Goal: Information Seeking & Learning: Find specific fact

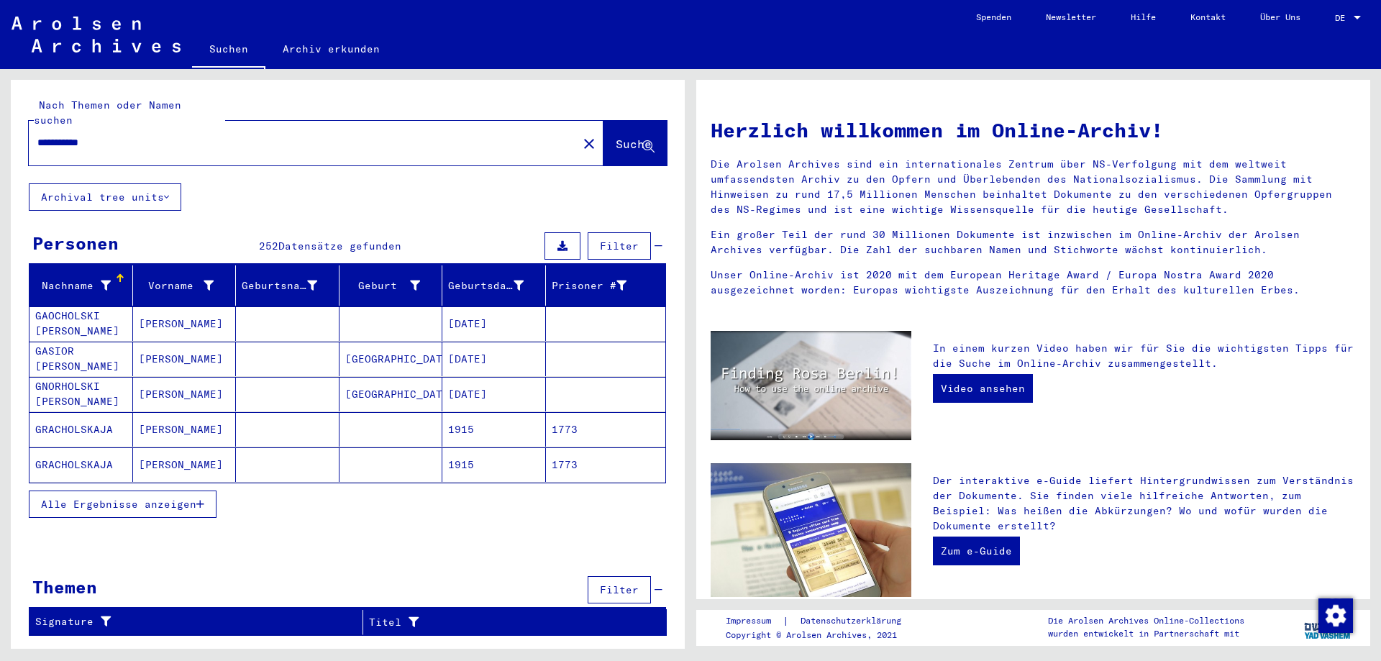
click at [199, 421] on mat-cell "[PERSON_NAME]" at bounding box center [185, 429] width 104 height 35
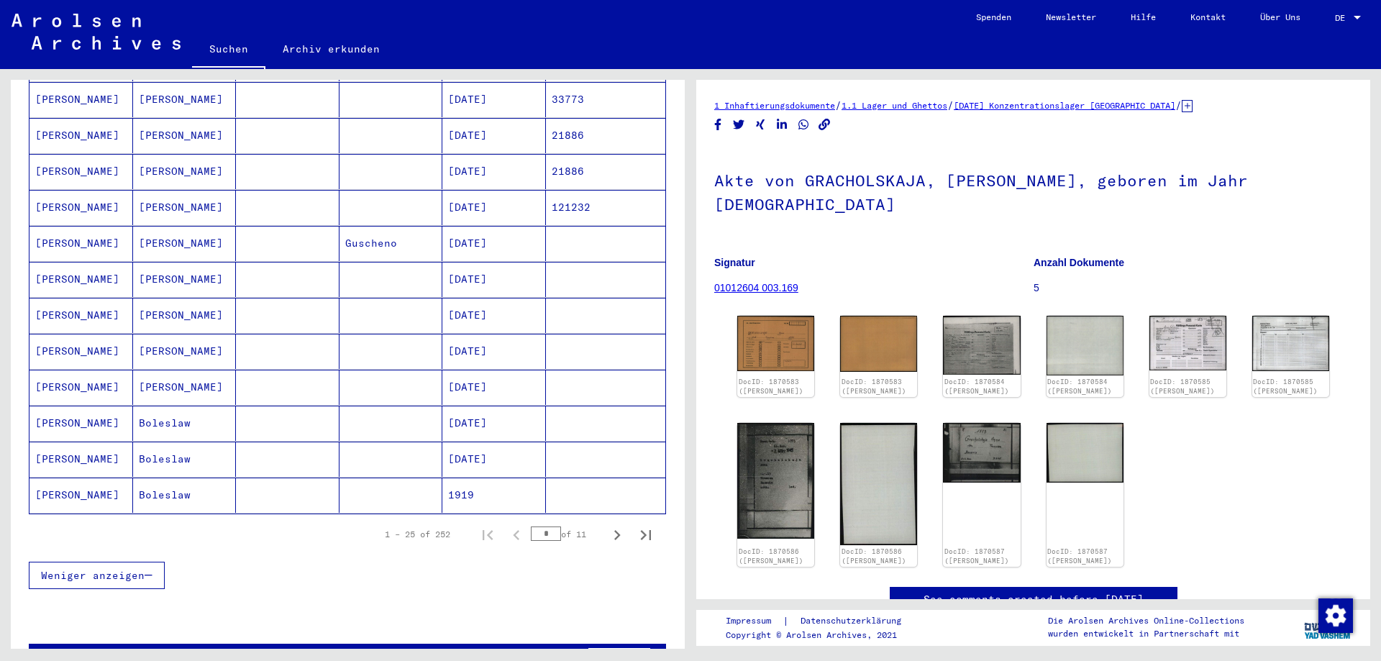
scroll to position [724, 0]
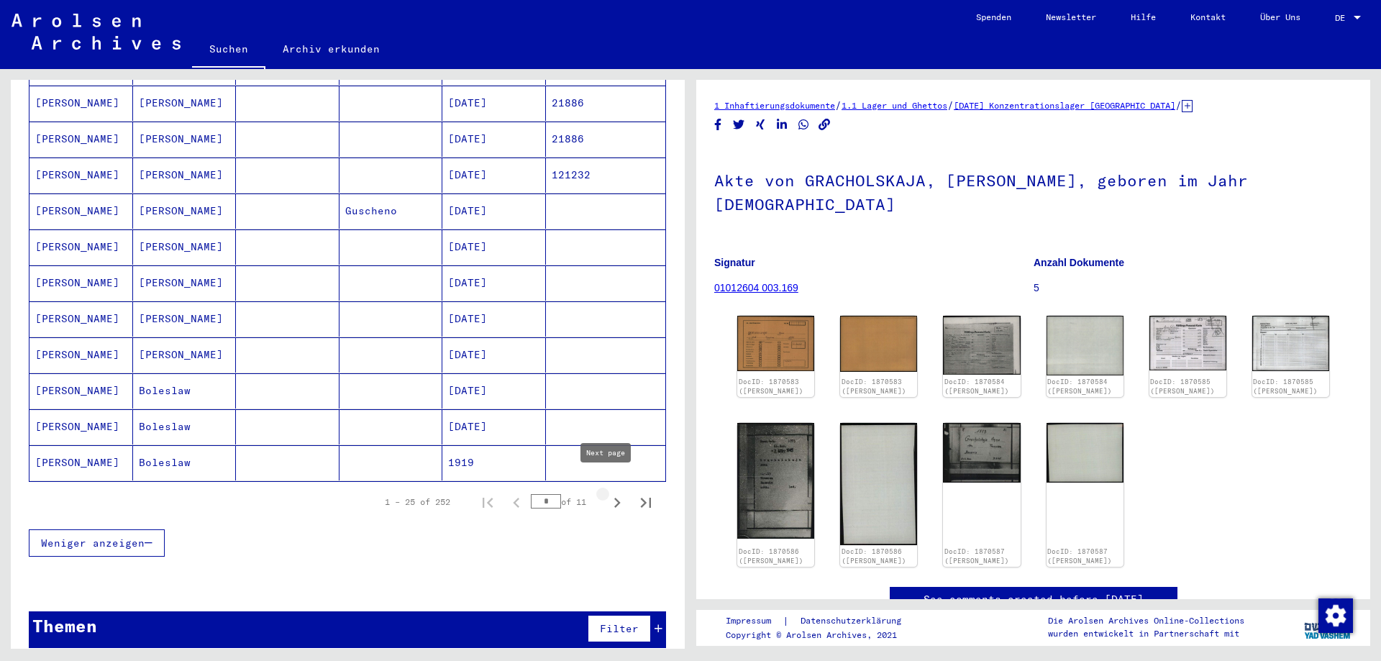
click at [614, 498] on icon "Next page" at bounding box center [617, 503] width 6 height 10
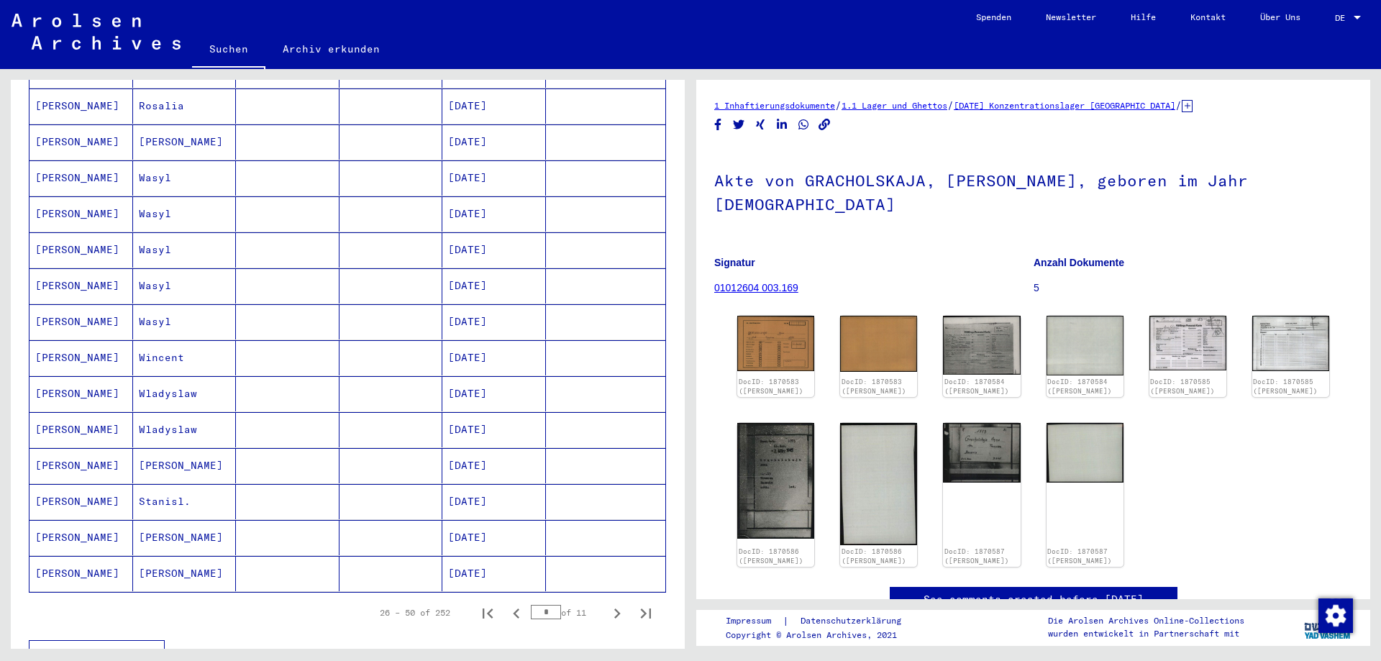
scroll to position [647, 0]
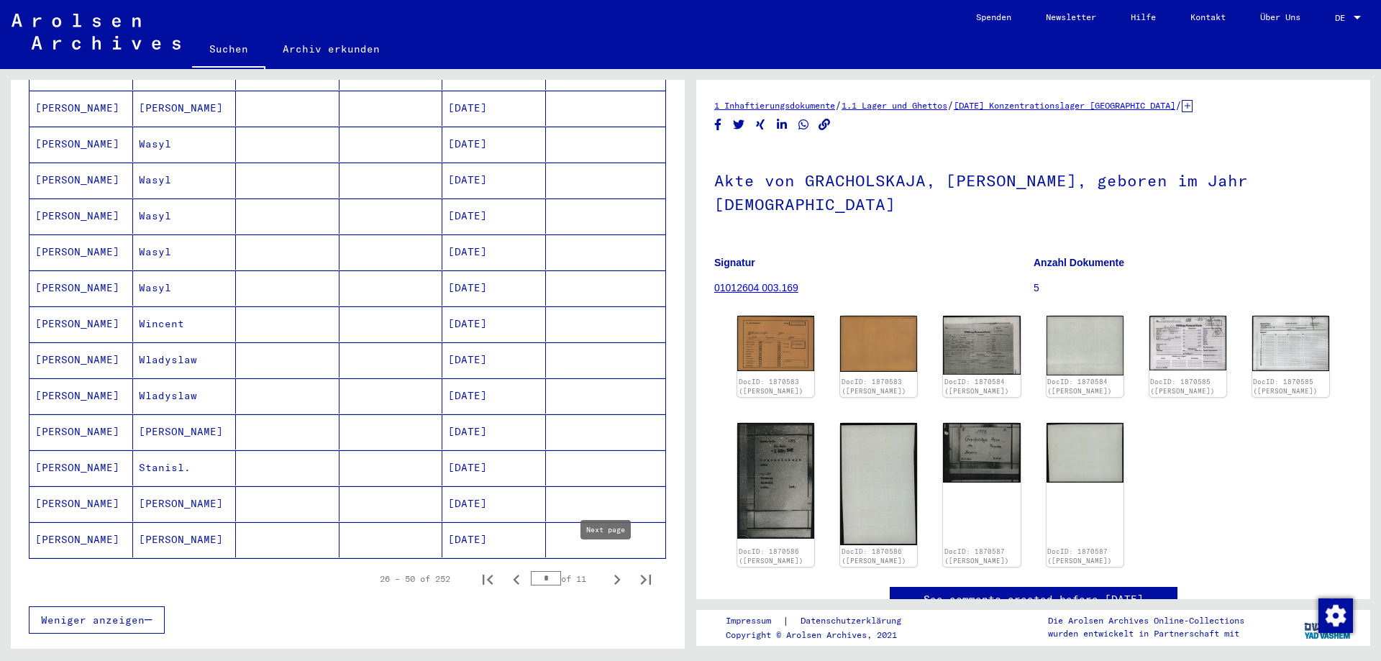
click at [607, 570] on icon "Next page" at bounding box center [617, 580] width 20 height 20
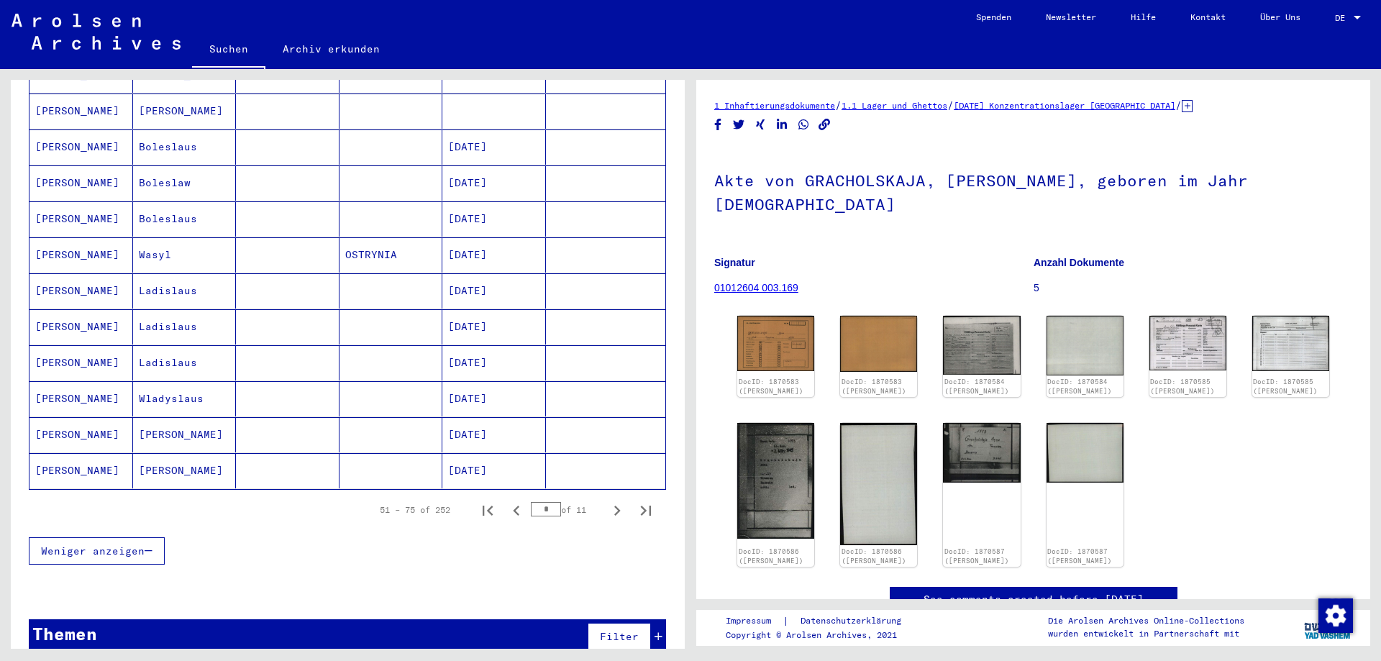
scroll to position [719, 0]
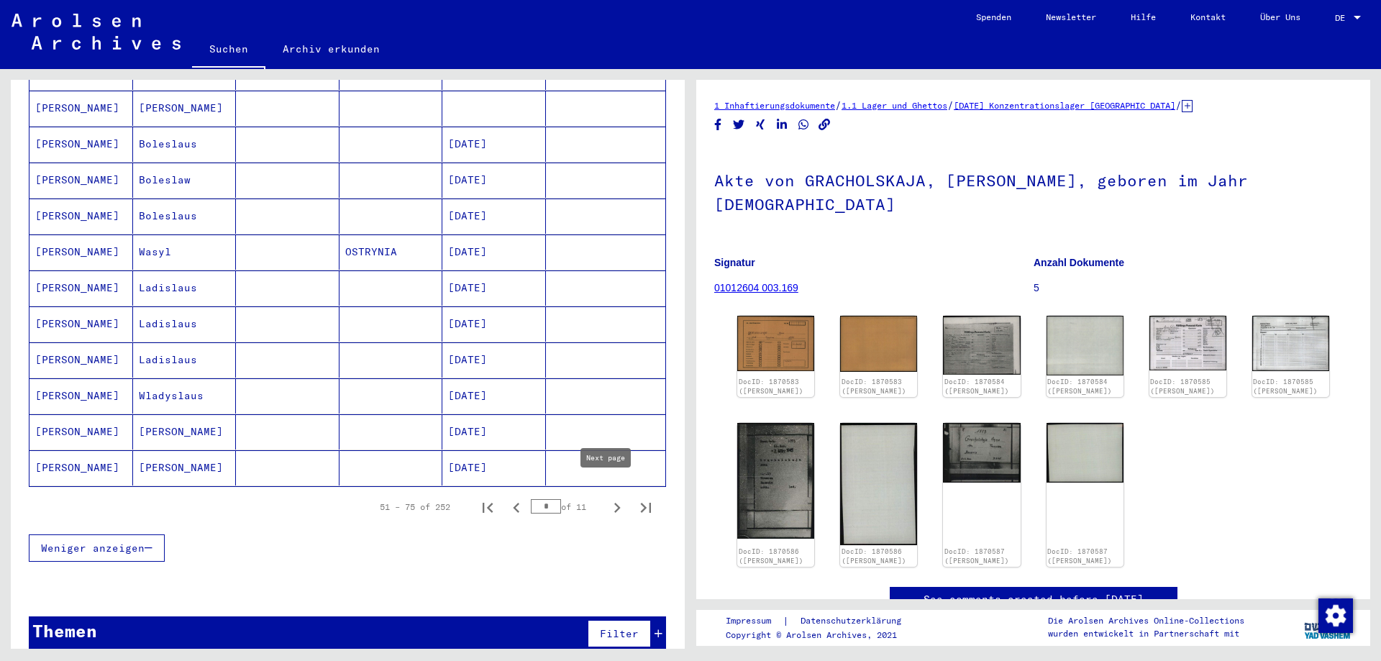
click at [609, 498] on icon "Next page" at bounding box center [617, 508] width 20 height 20
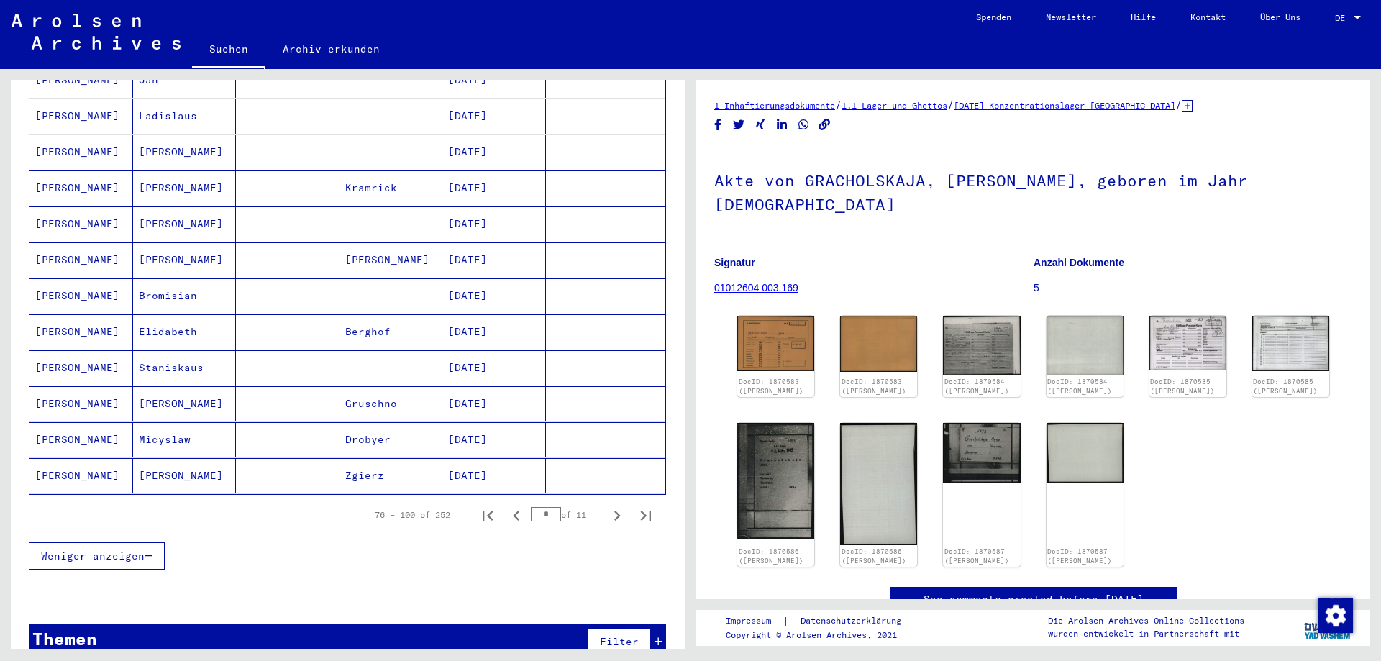
scroll to position [724, 0]
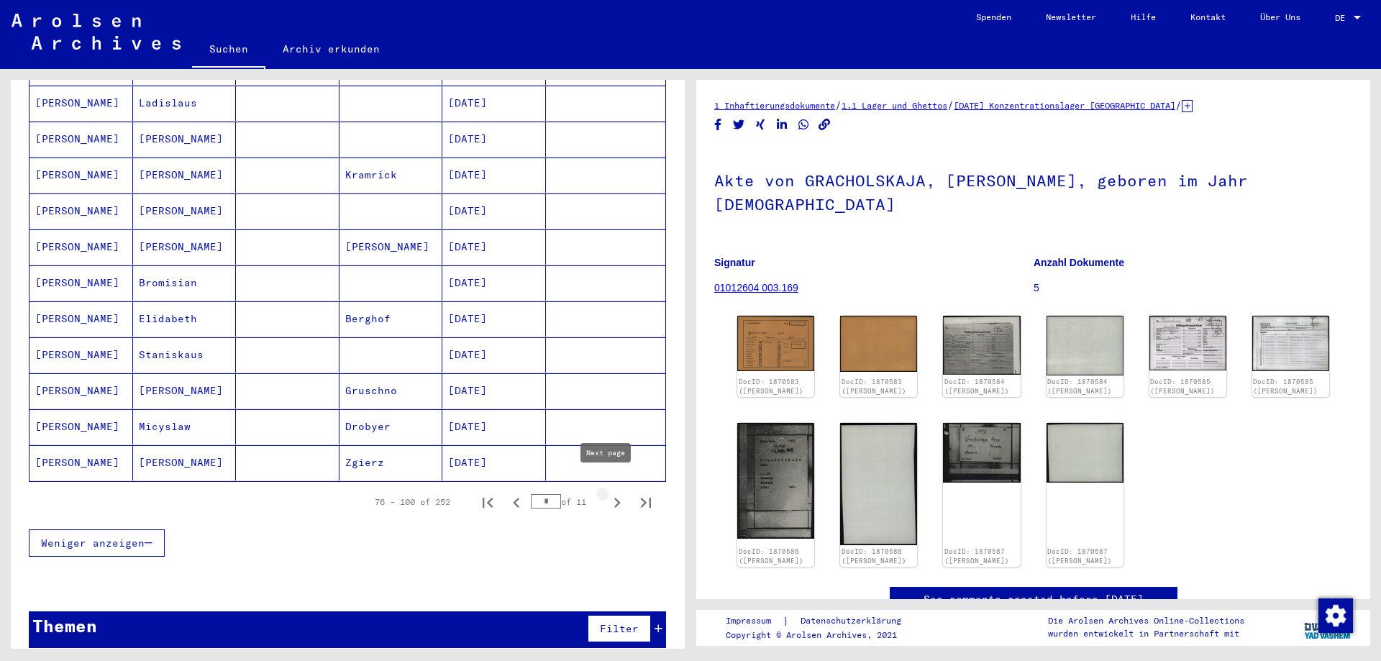
click at [614, 498] on icon "Next page" at bounding box center [617, 503] width 6 height 10
type input "*"
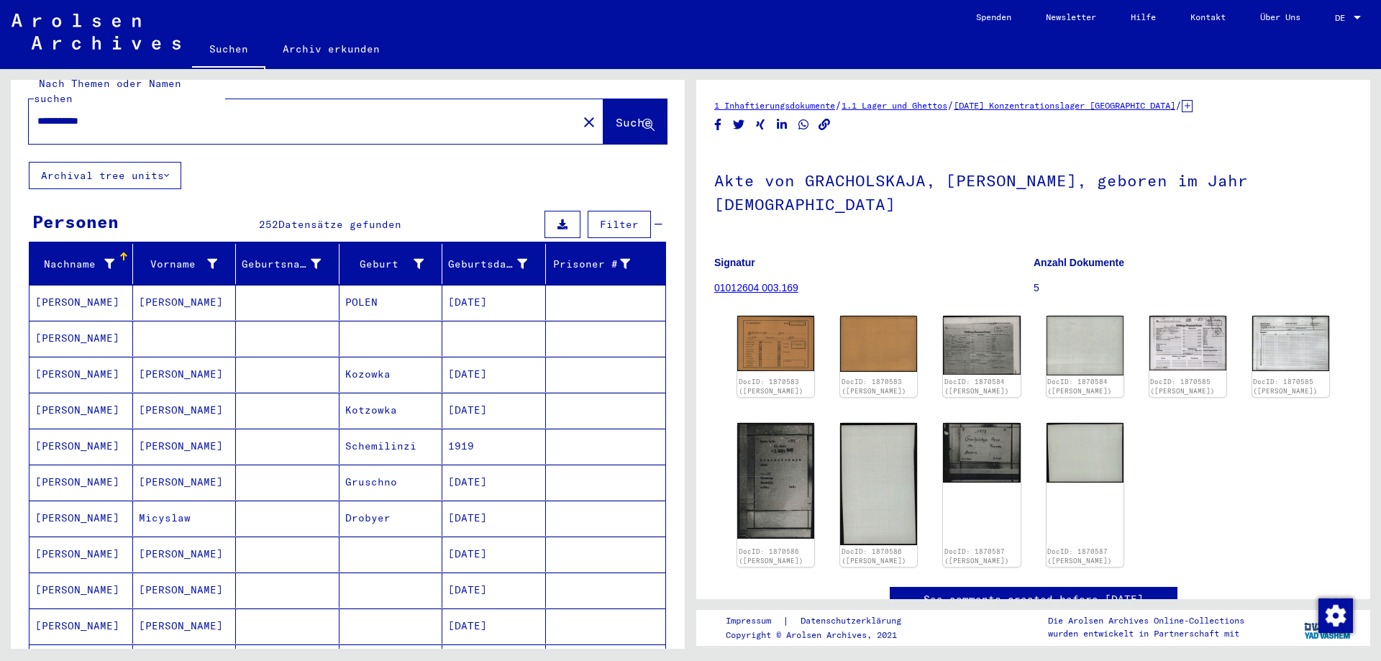
scroll to position [0, 0]
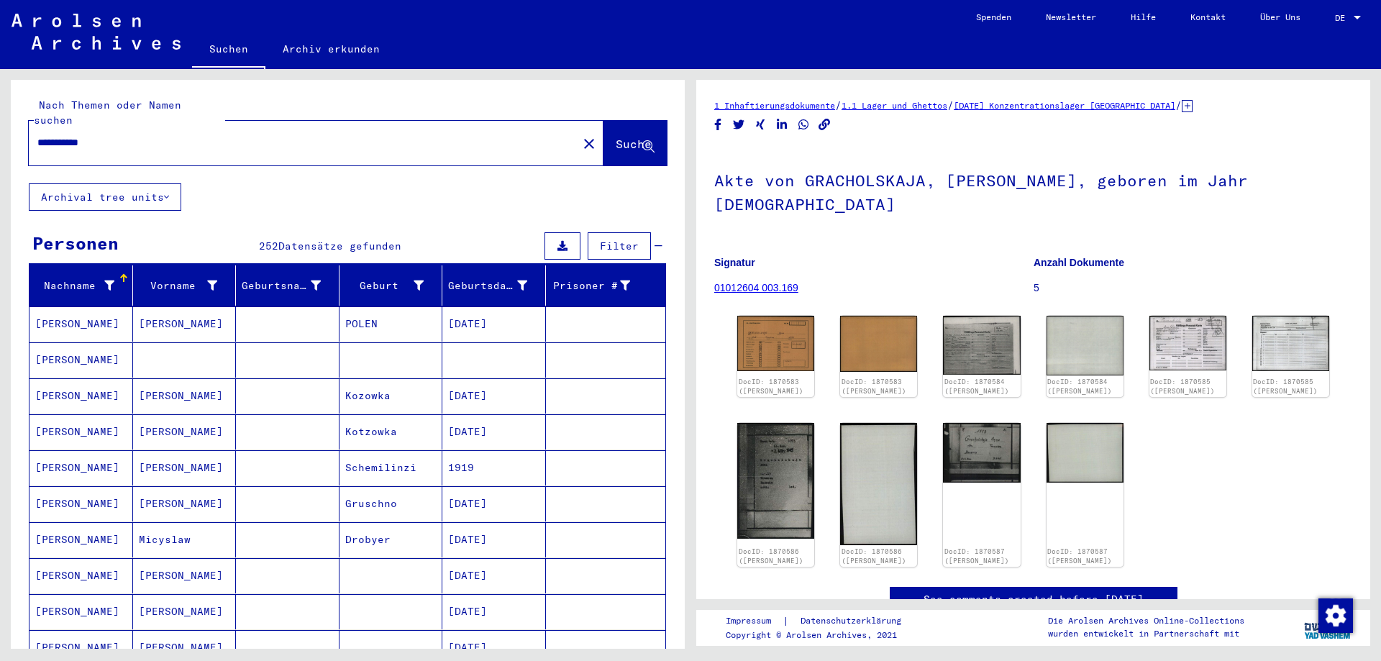
click at [155, 135] on input "**********" at bounding box center [303, 142] width 532 height 15
click at [603, 121] on button "Suche" at bounding box center [634, 143] width 63 height 45
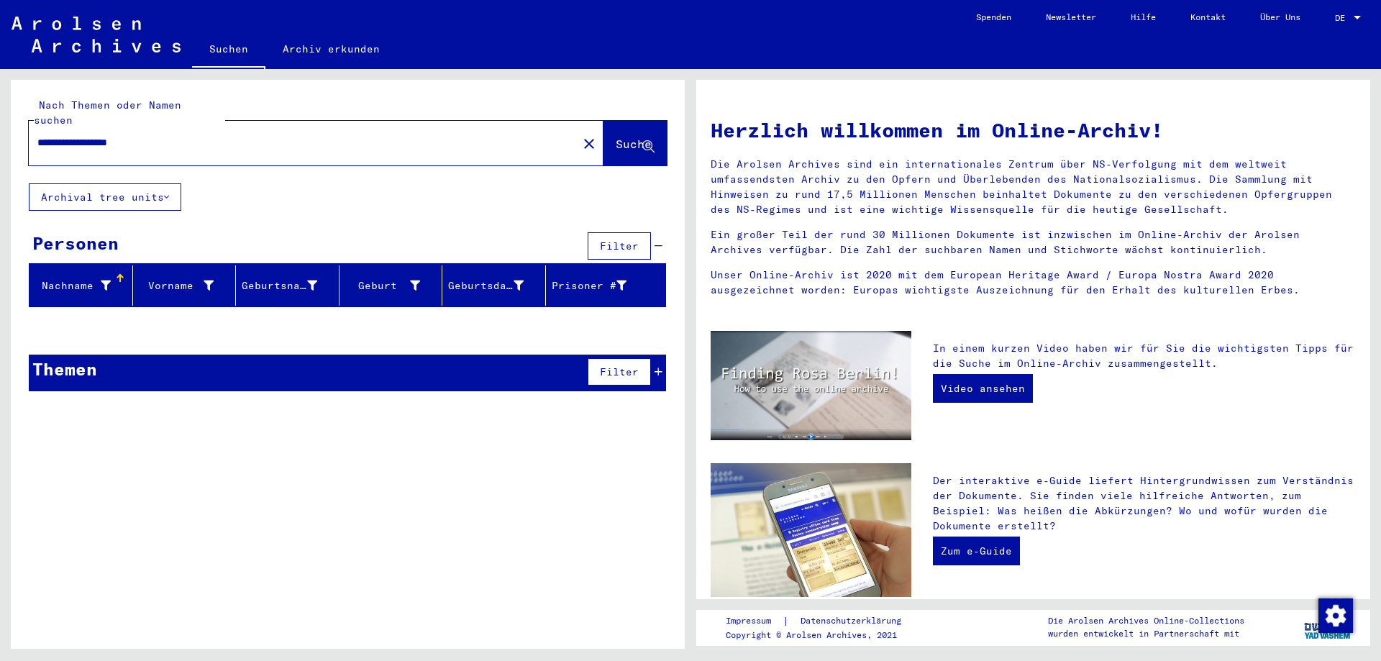
drag, startPoint x: 106, startPoint y: 130, endPoint x: 170, endPoint y: 128, distance: 64.1
click at [170, 135] on input "**********" at bounding box center [298, 142] width 523 height 15
type input "**********"
click at [606, 121] on button "Suche" at bounding box center [634, 143] width 63 height 45
